Goal: Information Seeking & Learning: Find specific fact

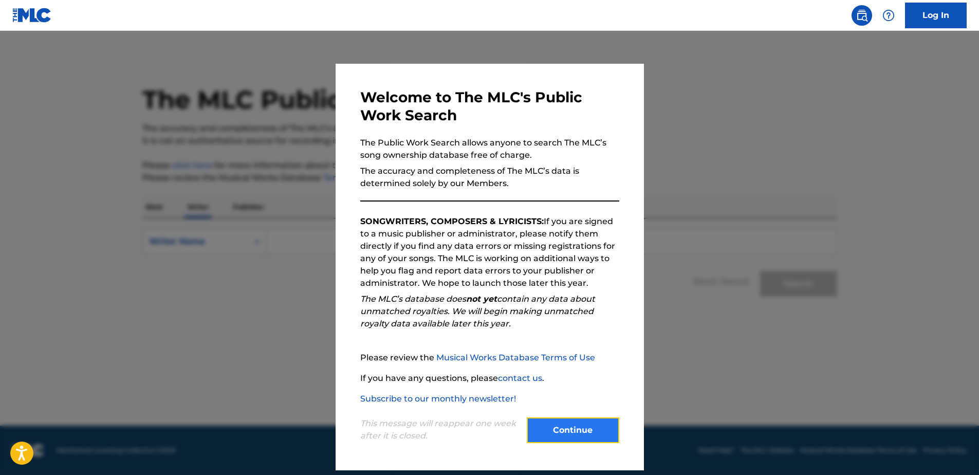
click at [575, 422] on button "Continue" at bounding box center [573, 430] width 93 height 26
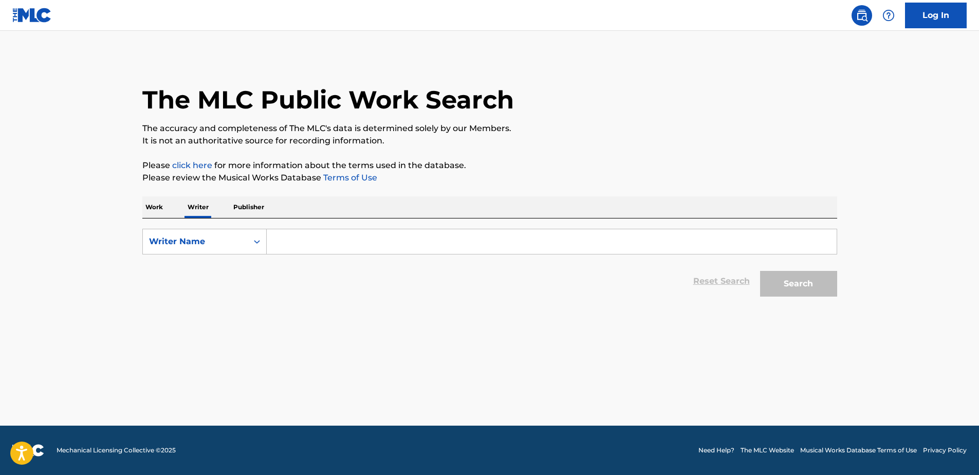
click at [156, 204] on p "Work" at bounding box center [154, 207] width 24 height 22
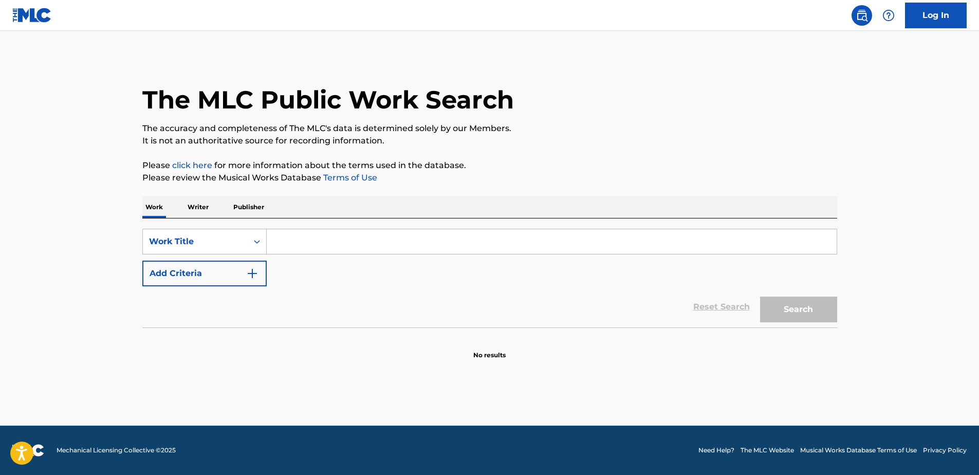
click at [289, 239] on input "Search Form" at bounding box center [552, 241] width 570 height 25
paste input "51 CUE2 GOT A LIGHTER MIXED V1"
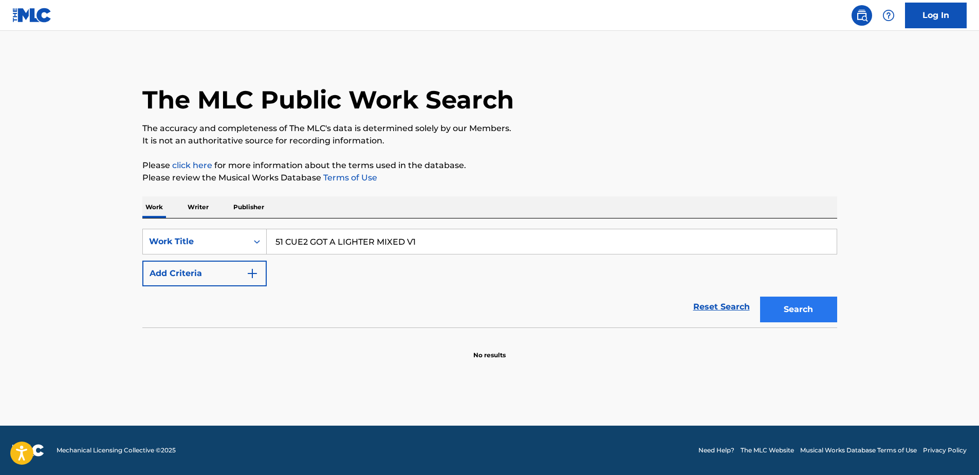
type input "51 CUE2 GOT A LIGHTER MIXED V1"
click at [797, 311] on button "Search" at bounding box center [798, 310] width 77 height 26
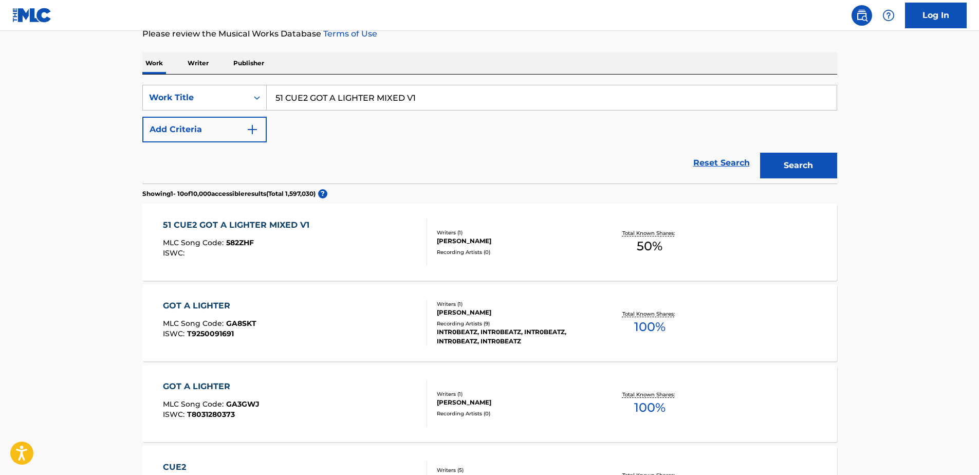
scroll to position [154, 0]
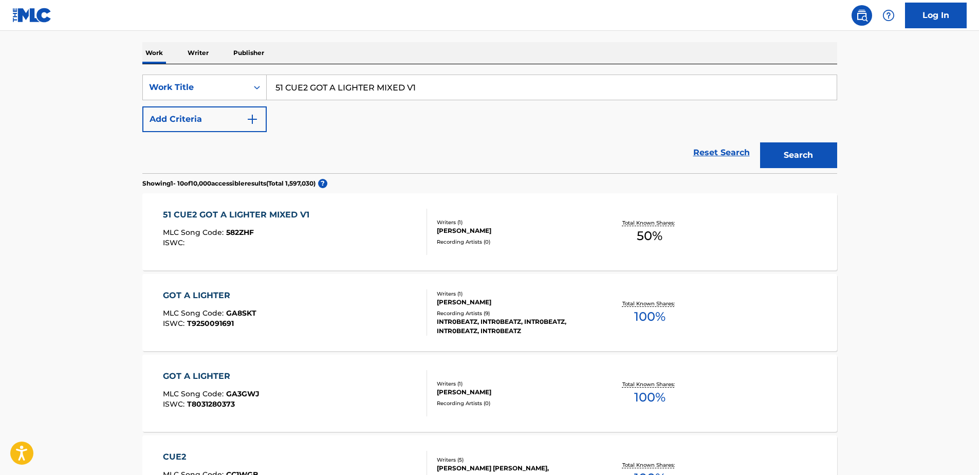
drag, startPoint x: 446, startPoint y: 85, endPoint x: 270, endPoint y: 83, distance: 175.8
click at [269, 84] on input "51 CUE2 GOT A LIGHTER MIXED V1" at bounding box center [552, 87] width 570 height 25
paste input "AGONY"
type input "AGONY"
click at [259, 121] on button "Add Criteria" at bounding box center [204, 119] width 124 height 26
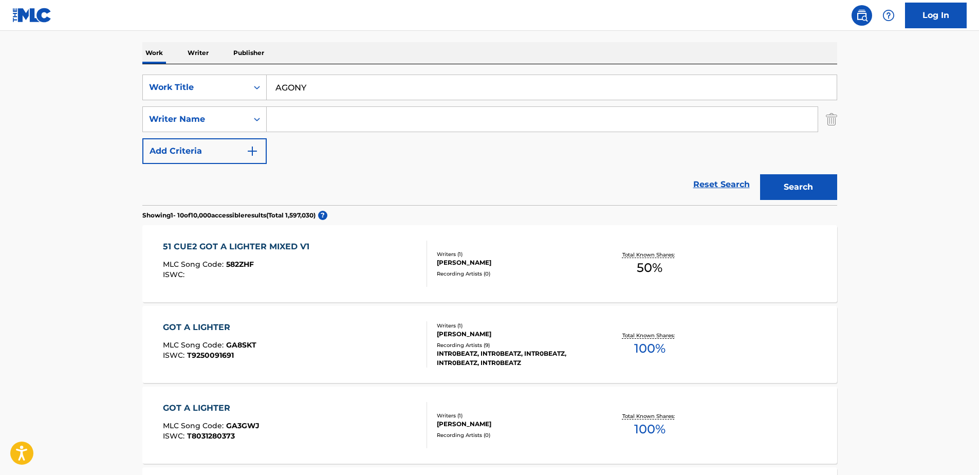
click at [301, 120] on input "Search Form" at bounding box center [542, 119] width 551 height 25
click at [275, 117] on input "Search Form" at bounding box center [542, 119] width 551 height 25
paste input "[PERSON_NAME]"
type input "[PERSON_NAME]"
click at [808, 193] on button "Search" at bounding box center [798, 187] width 77 height 26
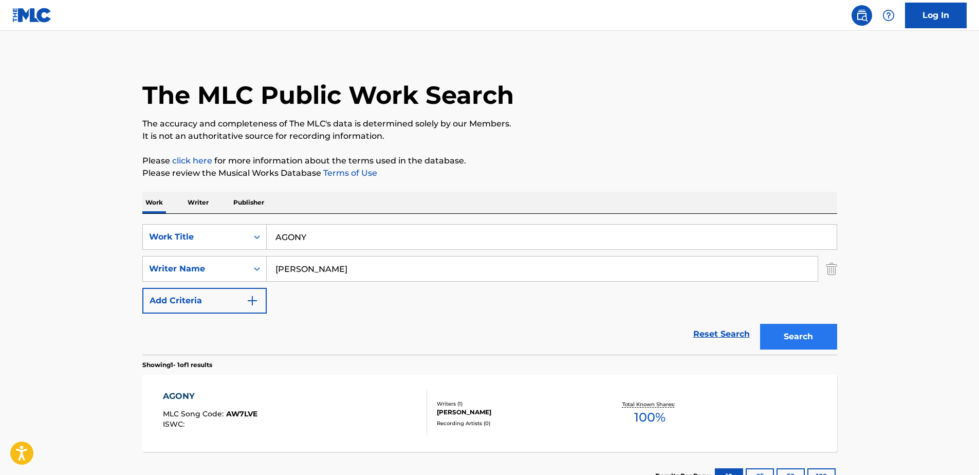
scroll to position [84, 0]
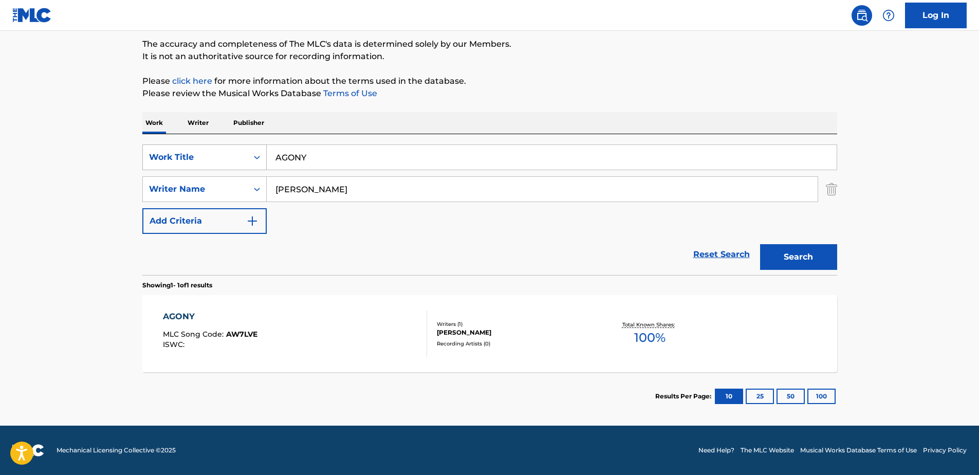
drag, startPoint x: 326, startPoint y: 159, endPoint x: 257, endPoint y: 155, distance: 69.5
click at [257, 155] on div "SearchWithCriteria5d07a690-0891-425c-9d3e-0c7c7f3001d3 Work Title AGONY" at bounding box center [489, 157] width 695 height 26
drag, startPoint x: 400, startPoint y: 194, endPoint x: 258, endPoint y: 179, distance: 142.7
click at [258, 179] on div "SearchWithCriteria94faf271-9f0a-4a26-bc25-5fcd26ecffb5 Writer Name [PERSON_NAME]" at bounding box center [489, 189] width 695 height 26
click at [310, 158] on input "Search Form" at bounding box center [552, 157] width 570 height 25
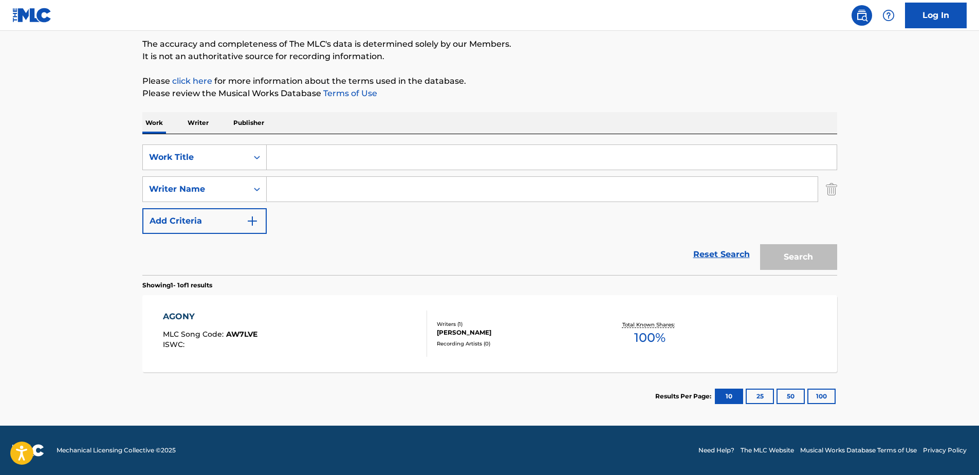
paste input "AL [PERSON_NAME]"
type input "AL [PERSON_NAME]"
click at [808, 263] on button "Search" at bounding box center [798, 257] width 77 height 26
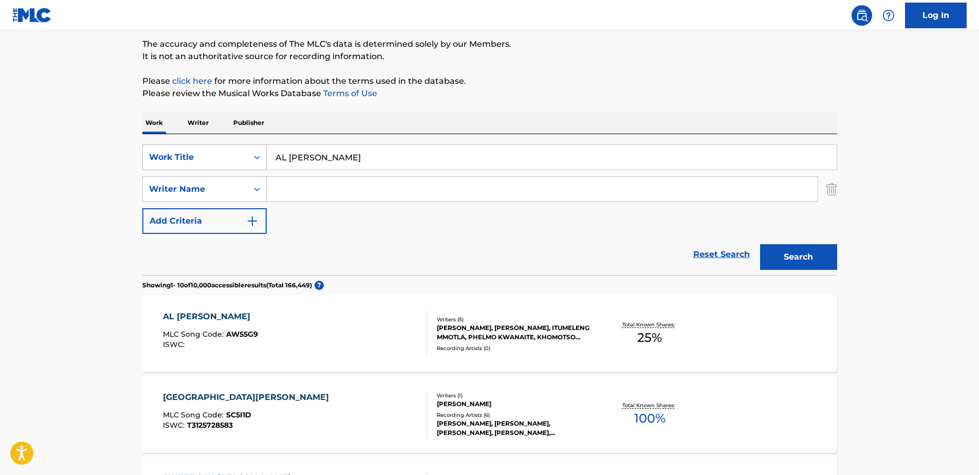
drag, startPoint x: 360, startPoint y: 157, endPoint x: 225, endPoint y: 162, distance: 135.3
click at [223, 162] on div "SearchWithCriteria5d07a690-0891-425c-9d3e-0c7c7f3001d3 Work Title AL [PERSON_NA…" at bounding box center [489, 157] width 695 height 26
paste input "ALL ALONE"
type input "ALL ALONE"
click at [292, 191] on input "Search Form" at bounding box center [542, 189] width 551 height 25
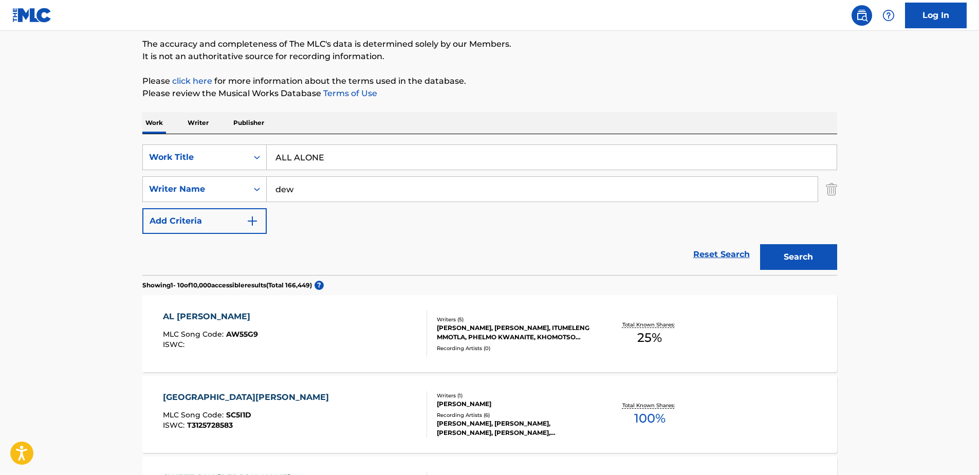
type input "dew"
click at [760, 244] on button "Search" at bounding box center [798, 257] width 77 height 26
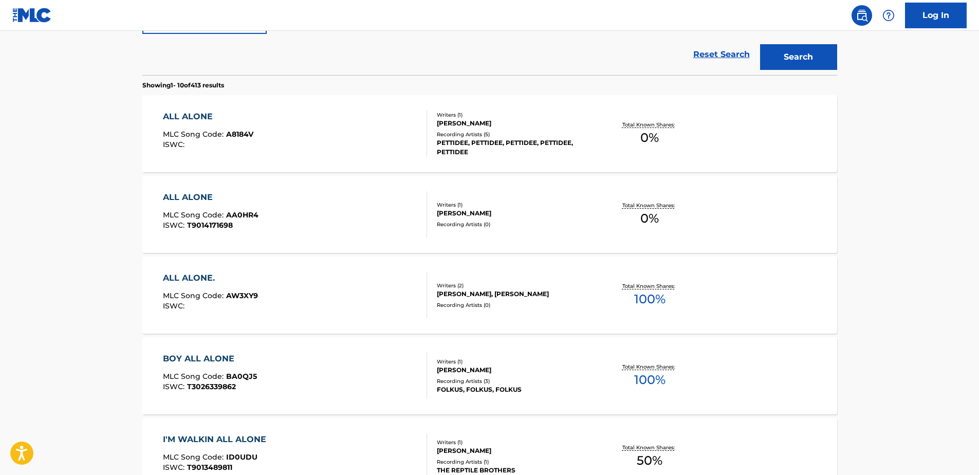
scroll to position [290, 0]
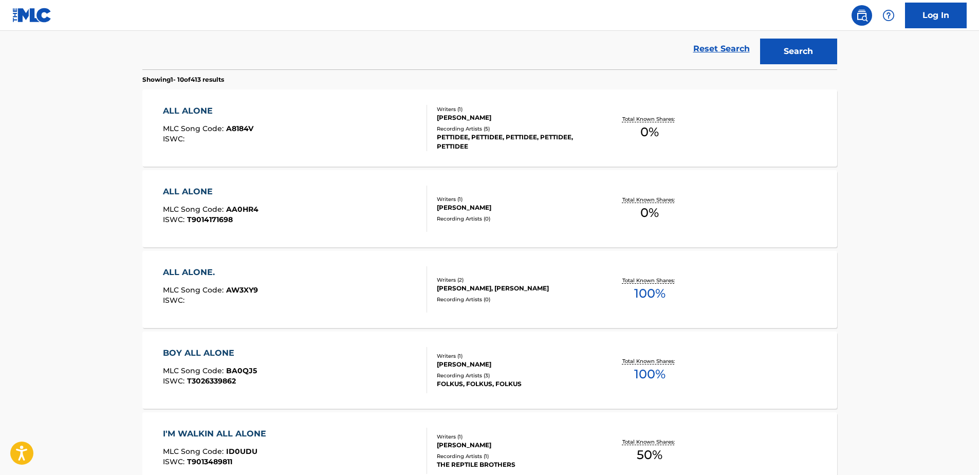
click at [66, 99] on main "The MLC Public Work Search The accuracy and completeness of The MLC's data is d…" at bounding box center [489, 346] width 979 height 1210
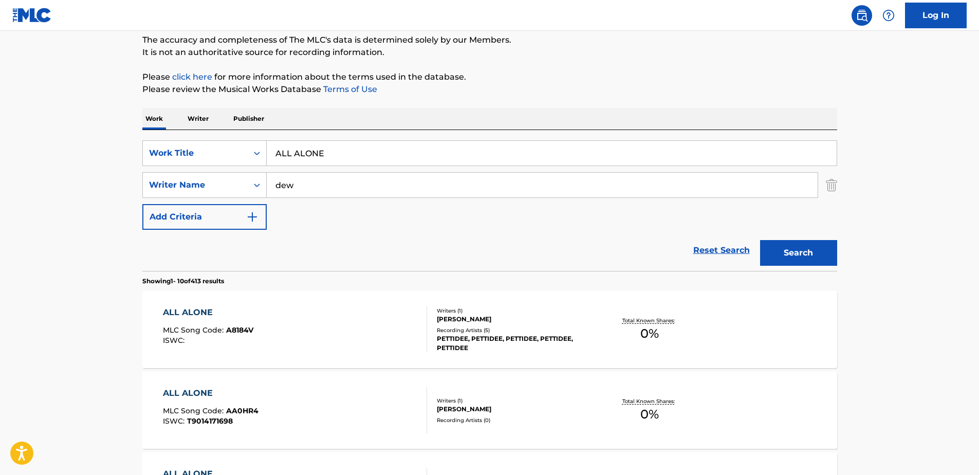
scroll to position [0, 0]
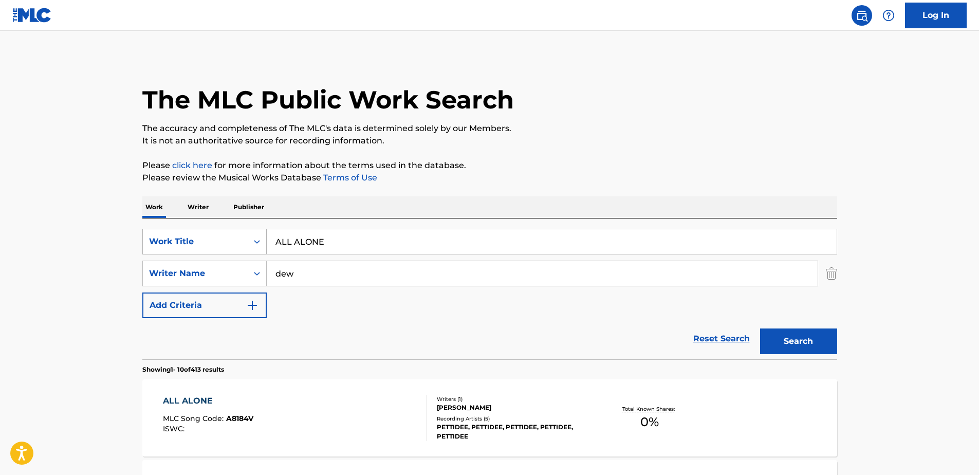
drag, startPoint x: 332, startPoint y: 246, endPoint x: 263, endPoint y: 242, distance: 68.5
click at [263, 242] on div "SearchWithCriteria5d07a690-0891-425c-9d3e-0c7c7f3001d3 Work Title ALL ALONE" at bounding box center [489, 242] width 695 height 26
click at [297, 275] on input "dew" at bounding box center [542, 273] width 551 height 25
type input "d"
paste input "51 CUE2 GOT A LIGHTER MIXED V1"
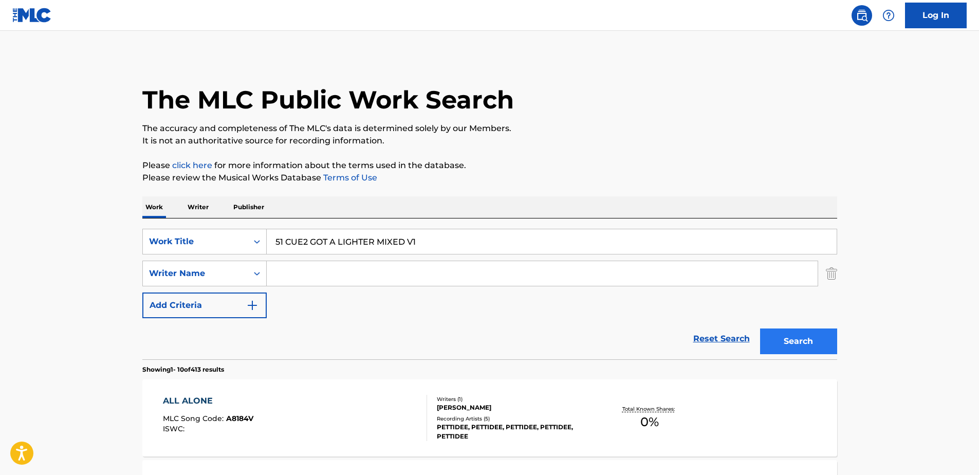
type input "51 CUE2 GOT A LIGHTER MIXED V1"
click at [812, 353] on button "Search" at bounding box center [798, 342] width 77 height 26
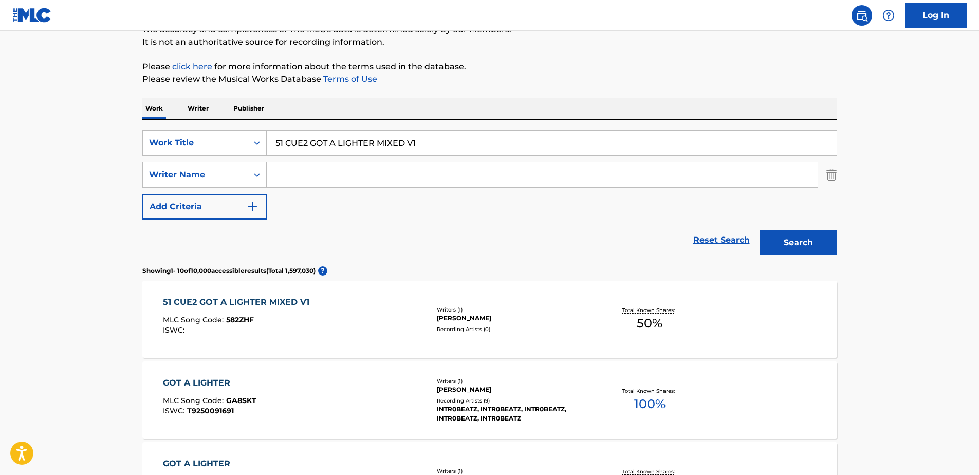
scroll to position [154, 0]
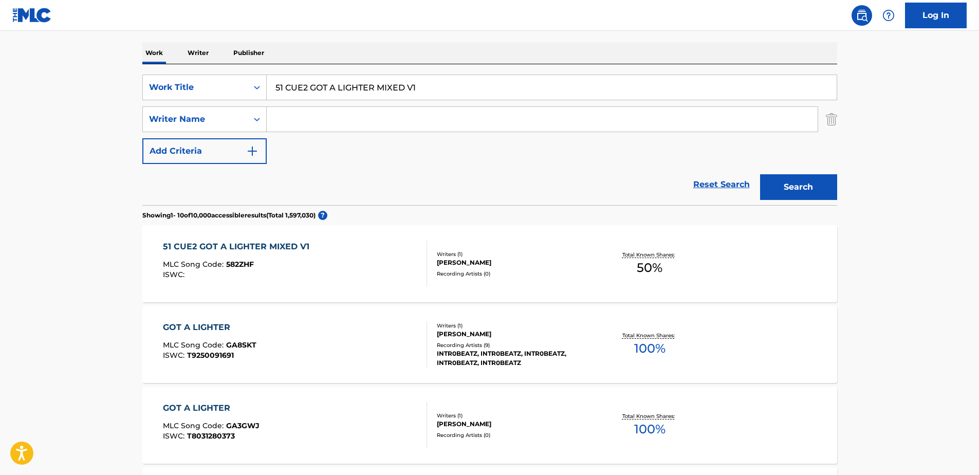
click at [286, 245] on div "51 CUE2 GOT A LIGHTER MIXED V1" at bounding box center [239, 247] width 152 height 12
